Goal: Information Seeking & Learning: Learn about a topic

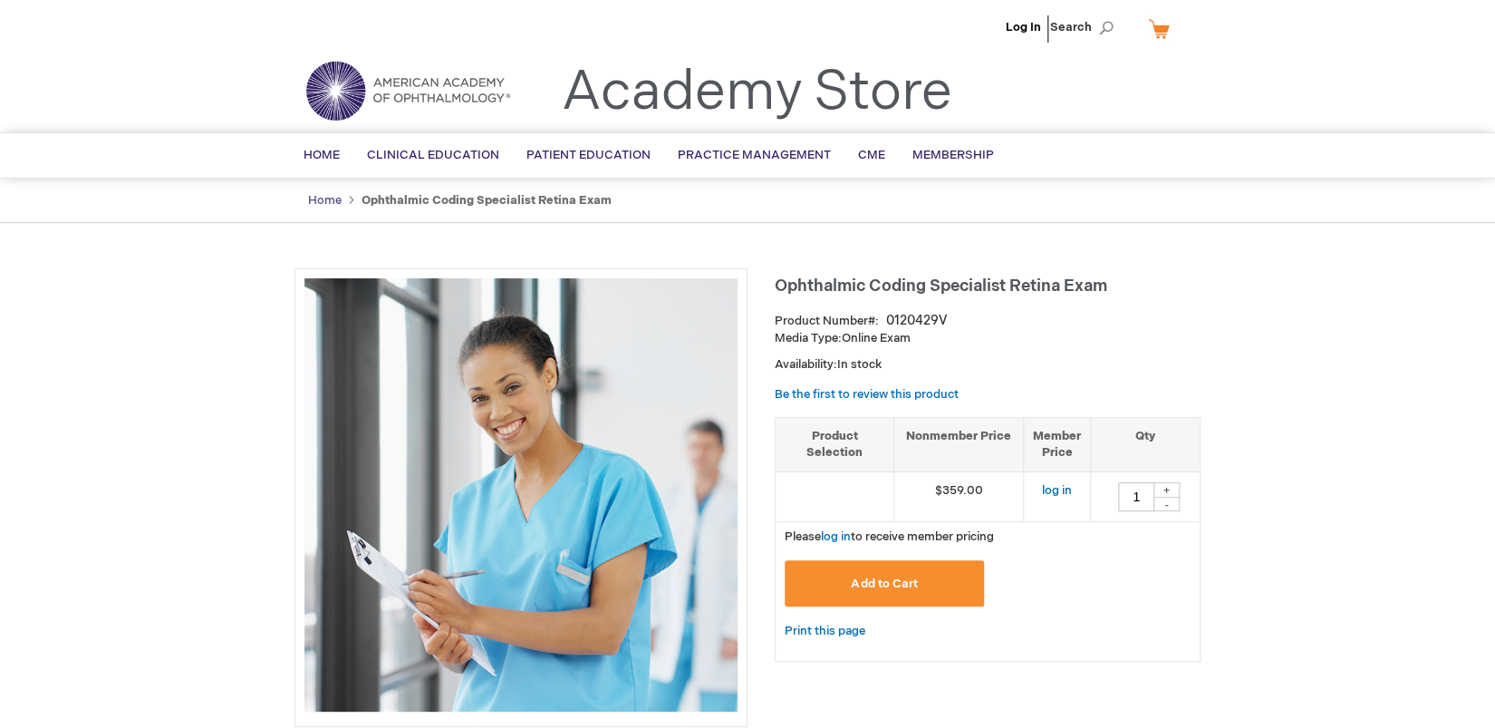
click at [323, 203] on link "Home" at bounding box center [325, 200] width 34 height 14
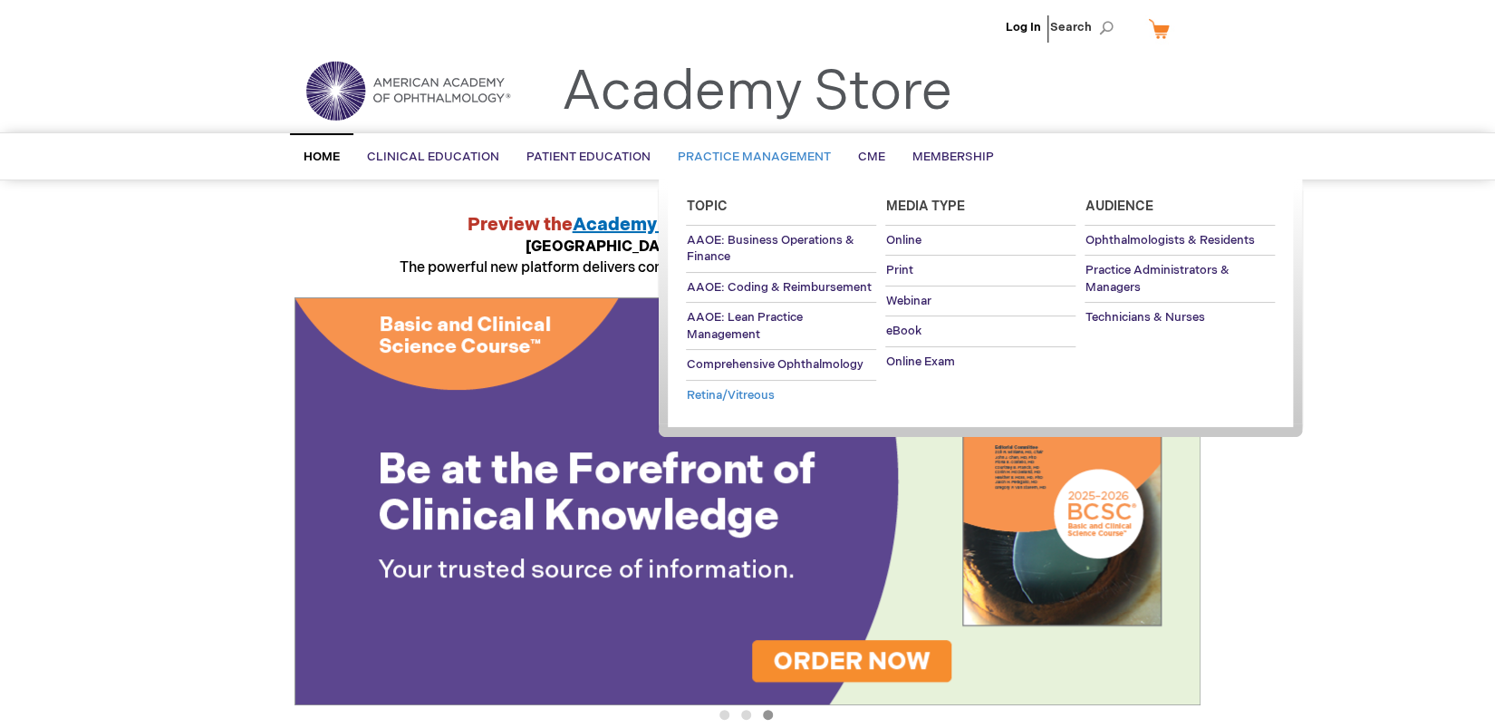
click at [740, 397] on span "Retina/Vitreous" at bounding box center [730, 395] width 88 height 14
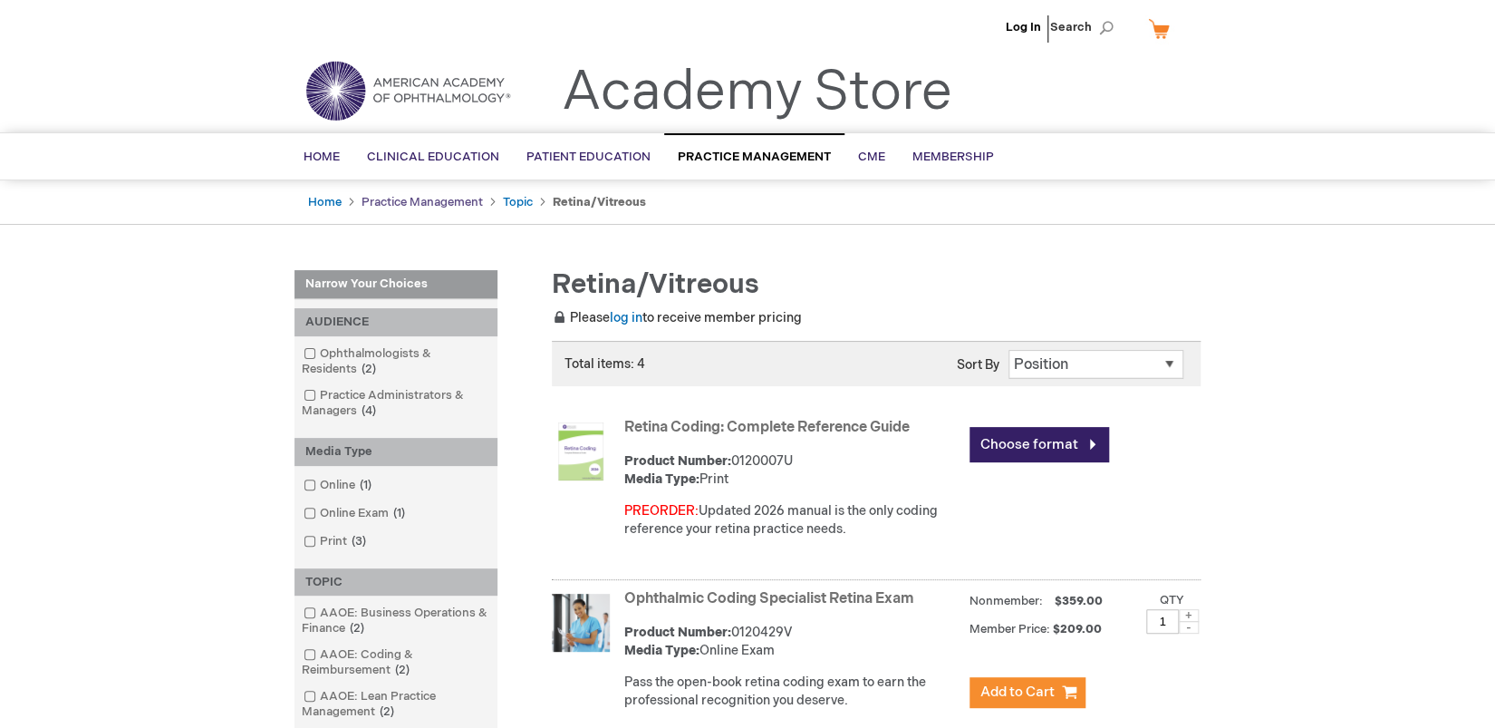
click at [386, 200] on link "Practice Management" at bounding box center [422, 202] width 121 height 14
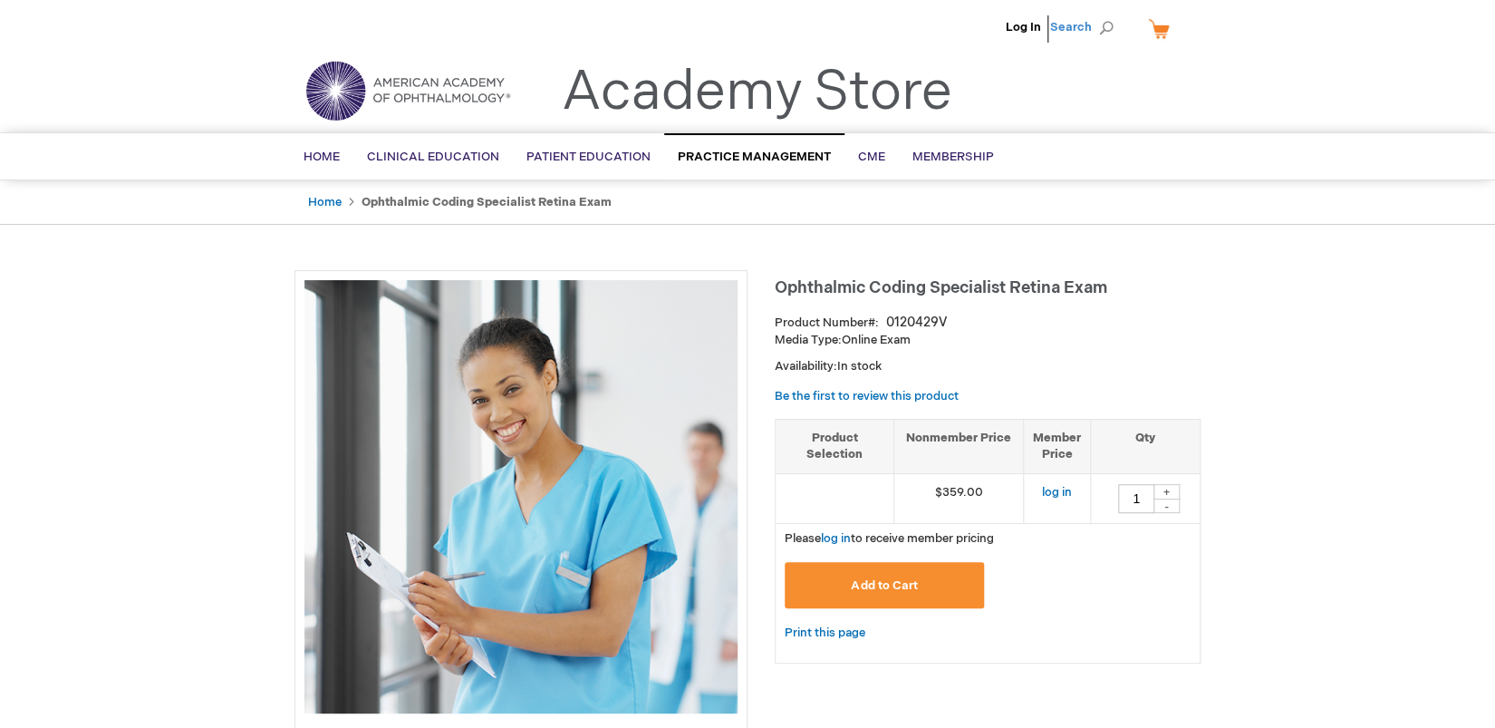
click at [1097, 24] on span "Search" at bounding box center [1084, 27] width 69 height 36
type input "PRACTICE TESTS"
click at [1099, 14] on button "Search" at bounding box center [1106, 28] width 14 height 29
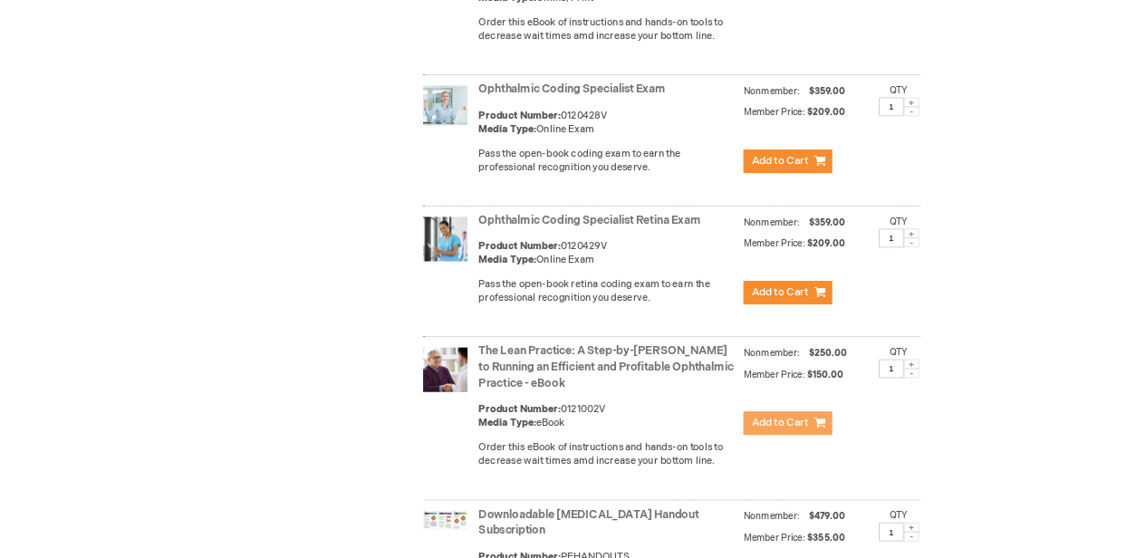
scroll to position [2495, 0]
